Goal: Task Accomplishment & Management: Manage account settings

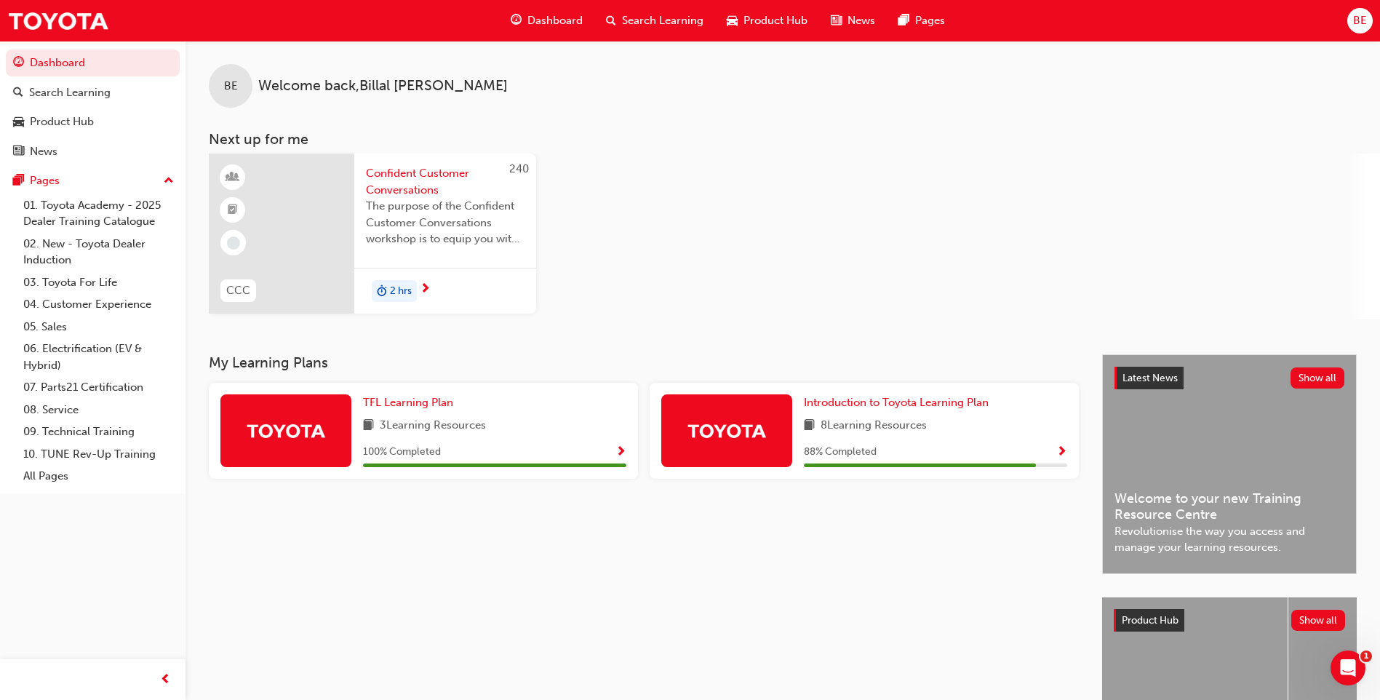
click at [1352, 13] on div "BE" at bounding box center [1359, 20] width 25 height 25
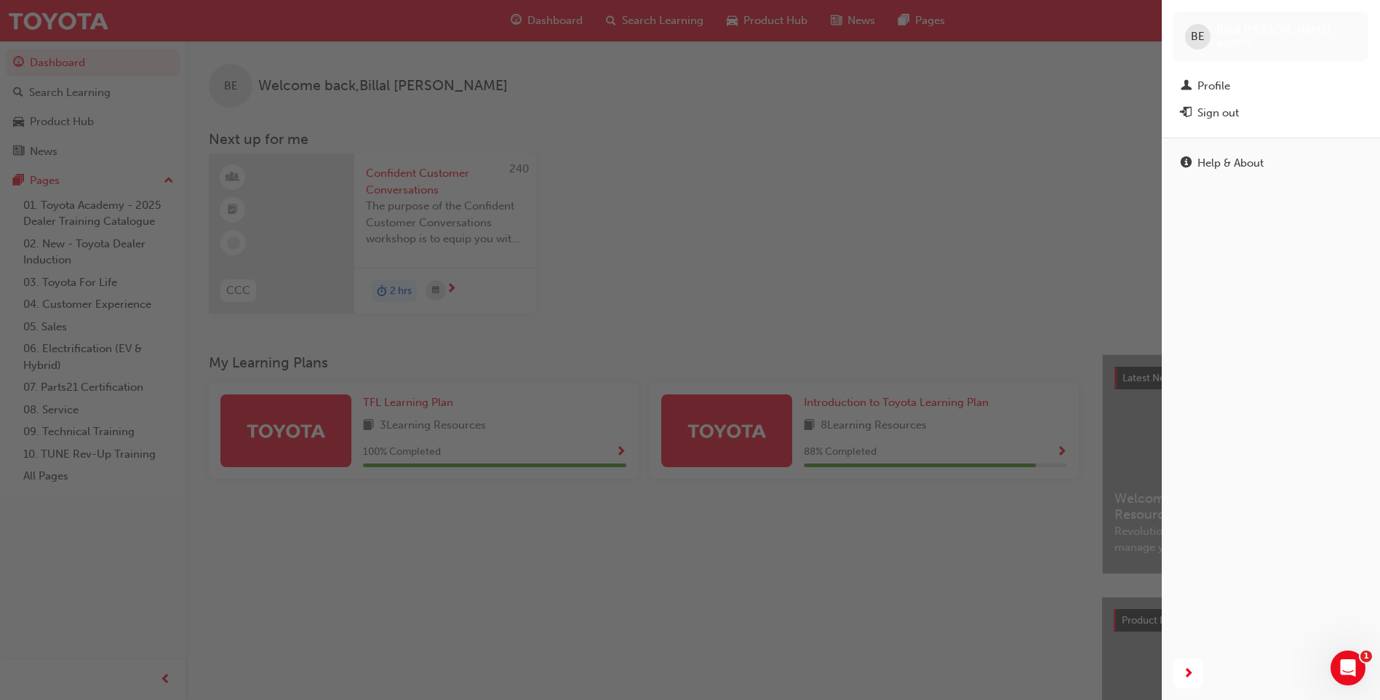
click at [1137, 77] on div "button" at bounding box center [581, 350] width 1162 height 700
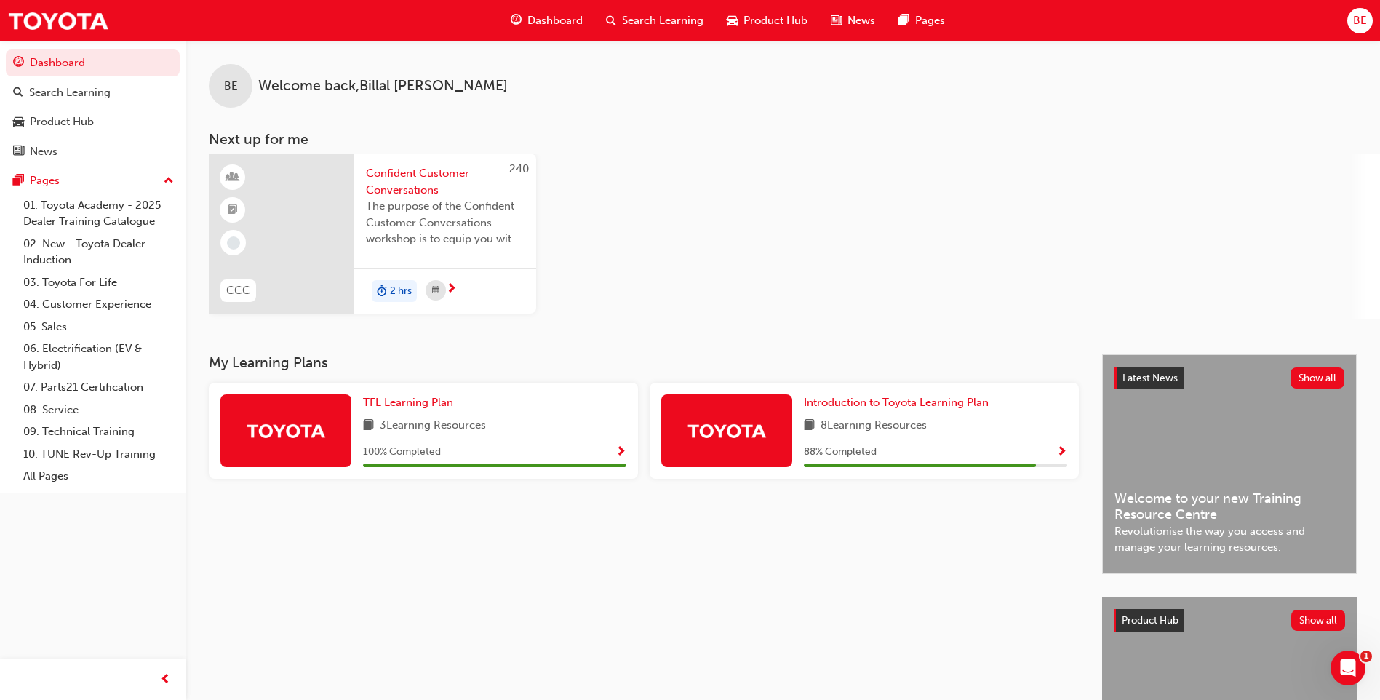
click at [1361, 25] on span "BE" at bounding box center [1360, 20] width 14 height 17
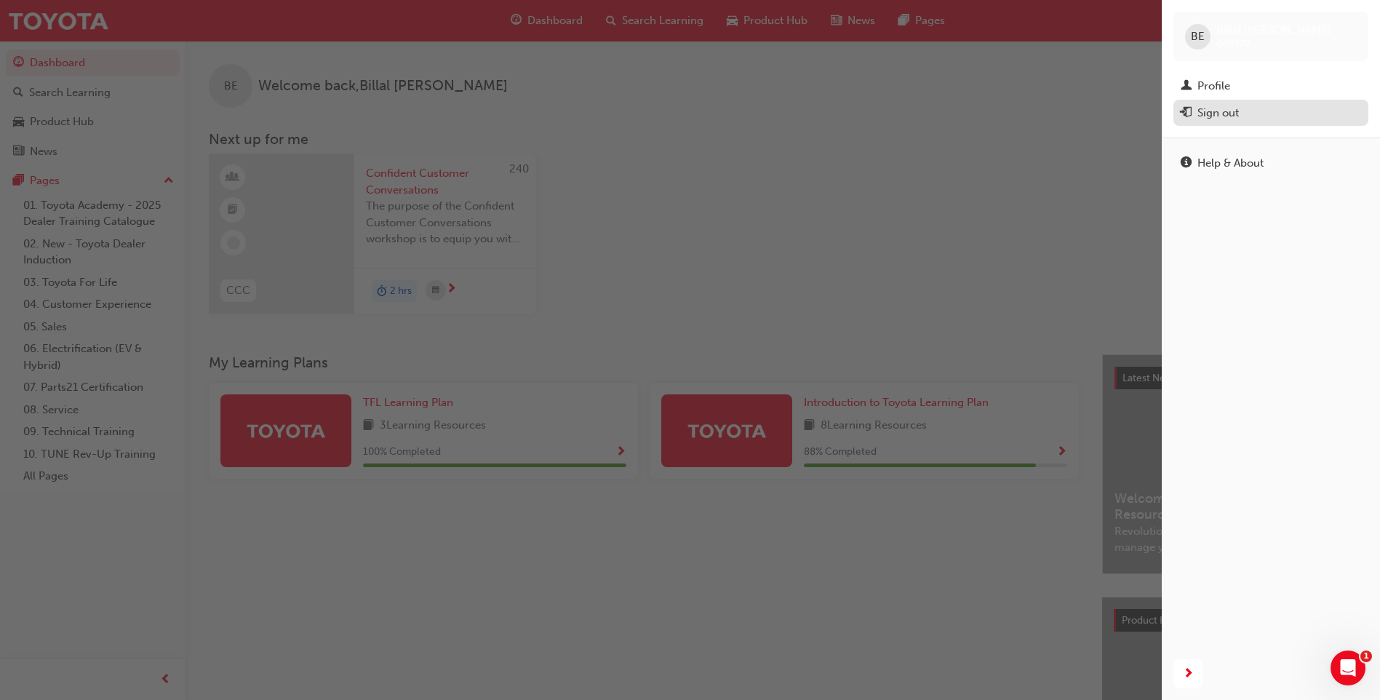
click at [1246, 122] on button "Sign out" at bounding box center [1271, 113] width 195 height 27
